Goal: Transaction & Acquisition: Purchase product/service

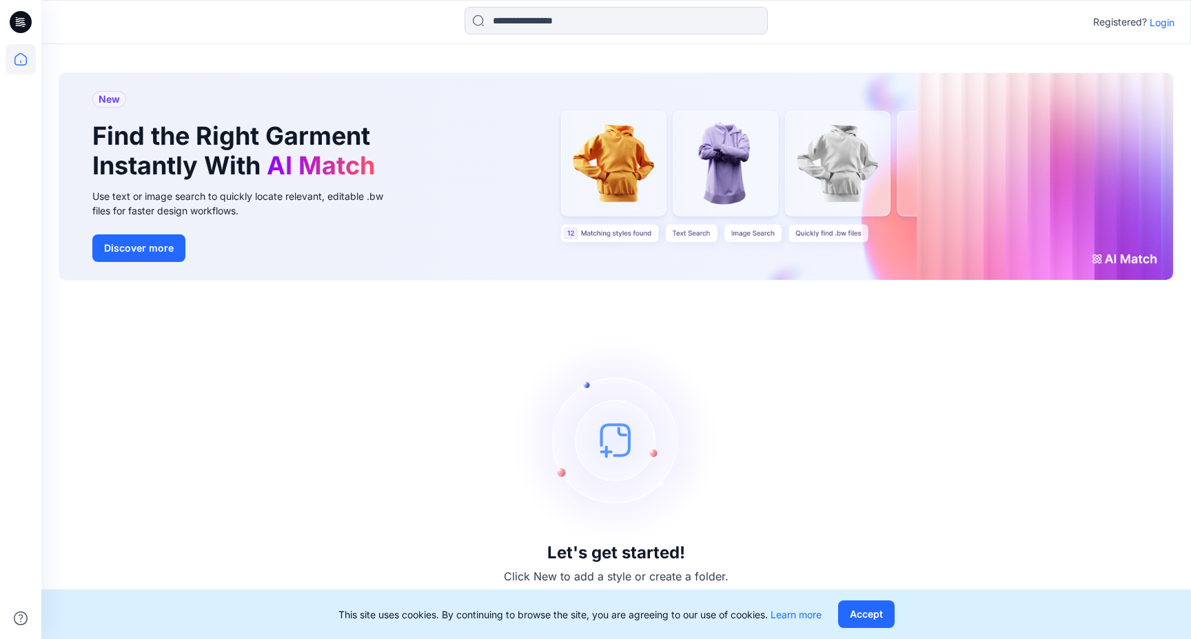
click at [1170, 25] on p "Login" at bounding box center [1162, 22] width 25 height 14
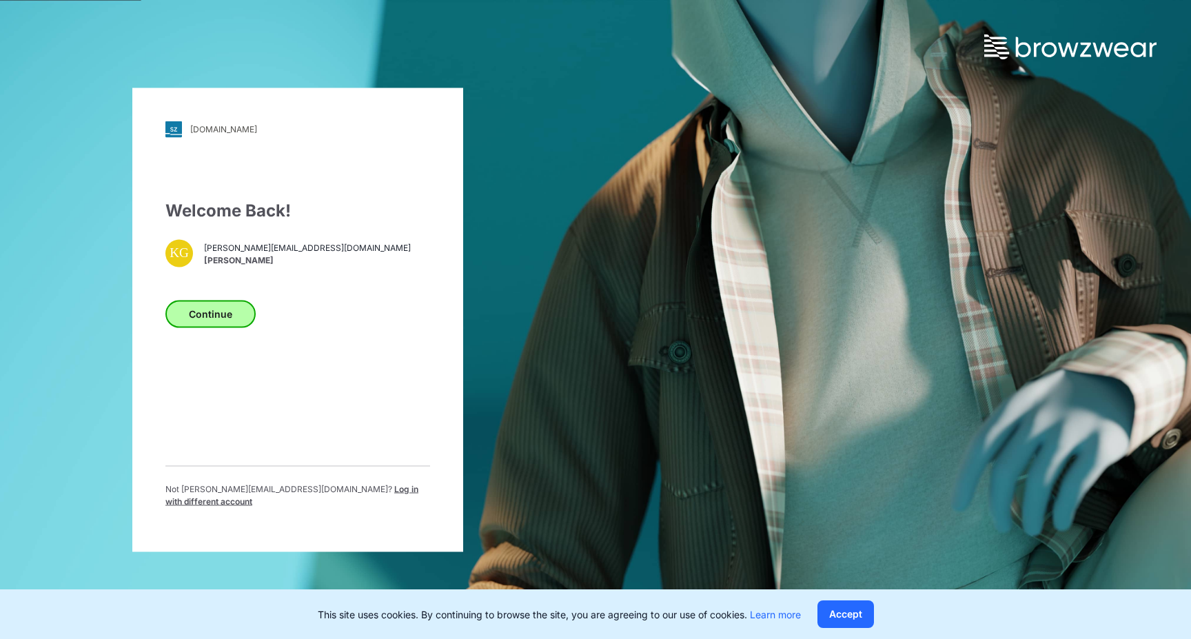
click at [234, 320] on button "Continue" at bounding box center [210, 314] width 90 height 28
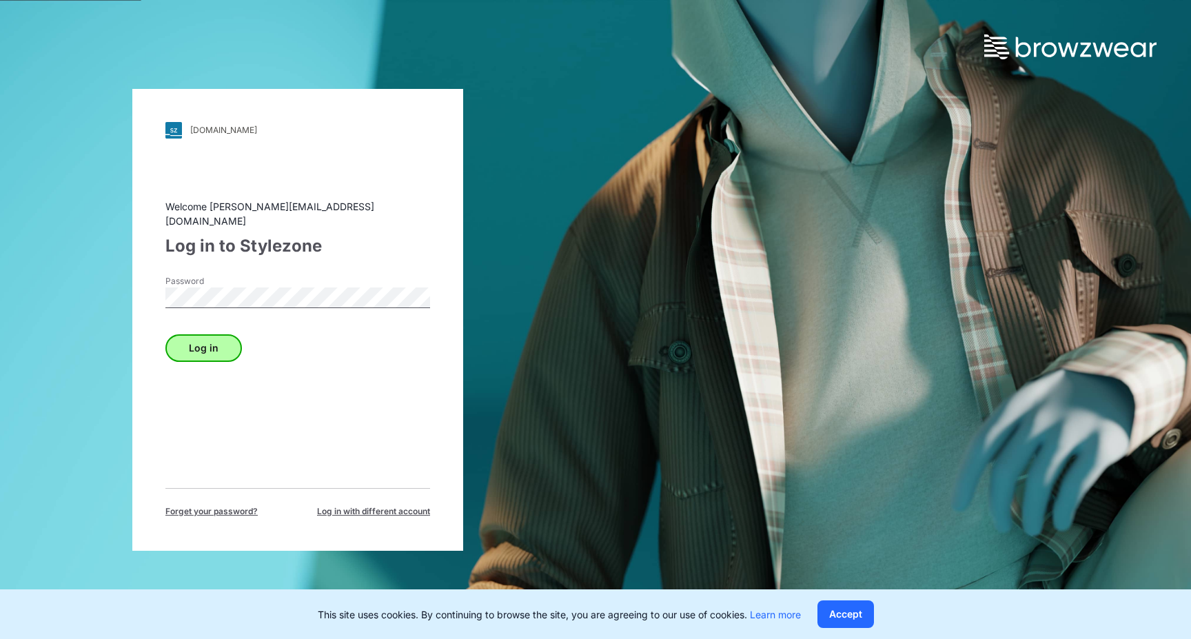
click at [222, 340] on button "Log in" at bounding box center [203, 348] width 77 height 28
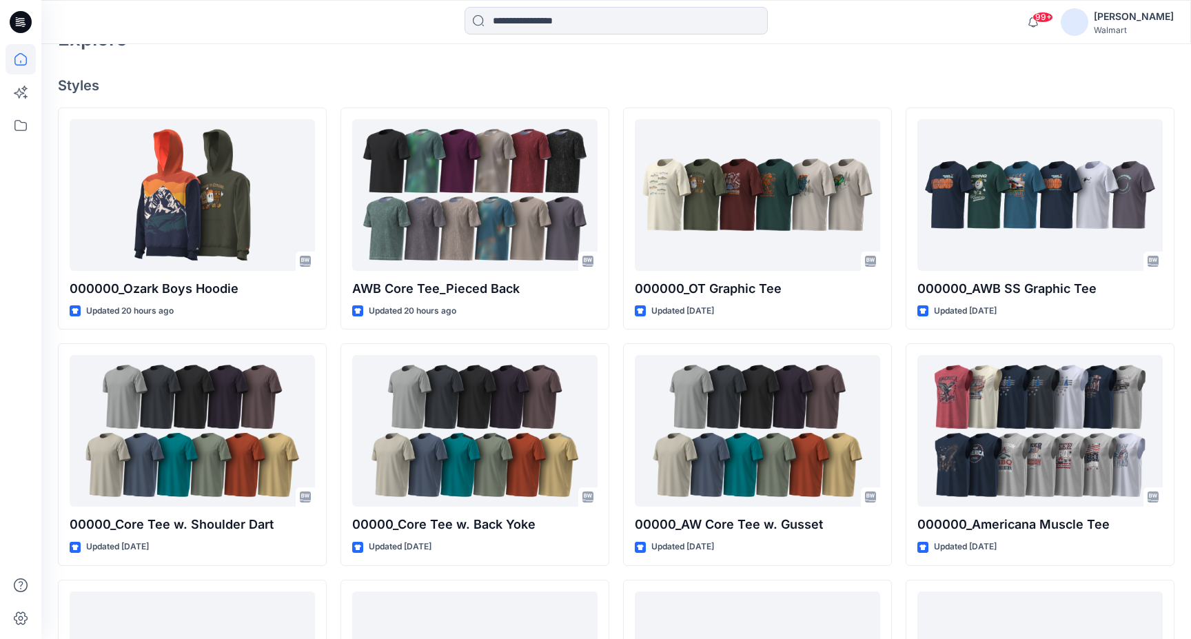
scroll to position [335, 0]
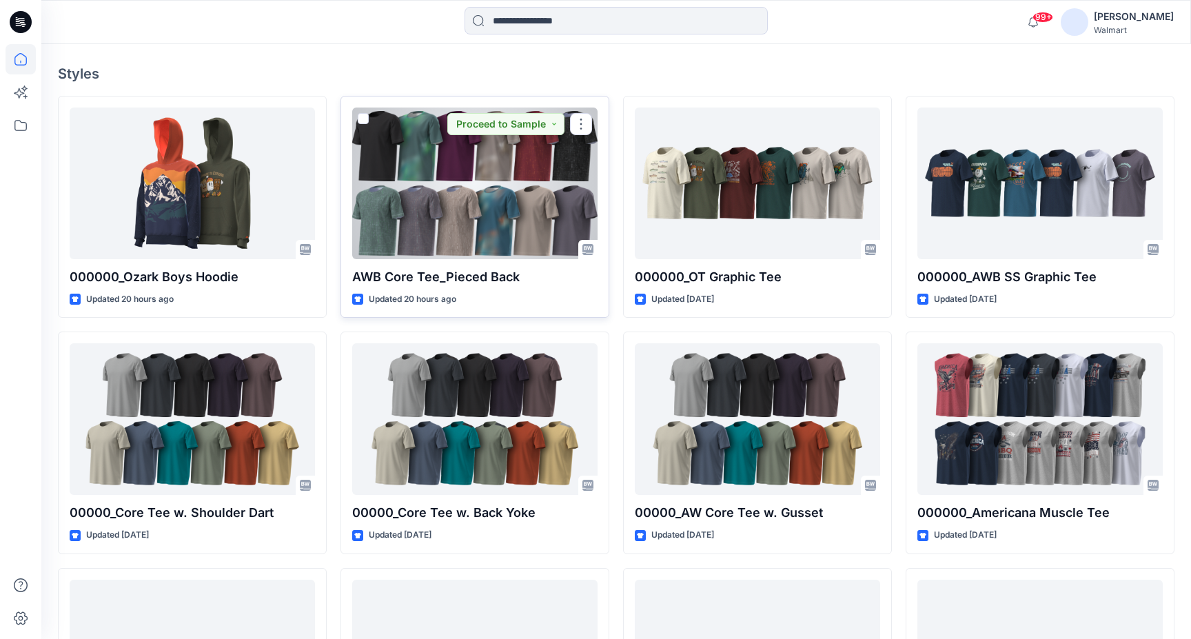
click at [525, 190] on div at bounding box center [474, 184] width 245 height 152
